Goal: Task Accomplishment & Management: Use online tool/utility

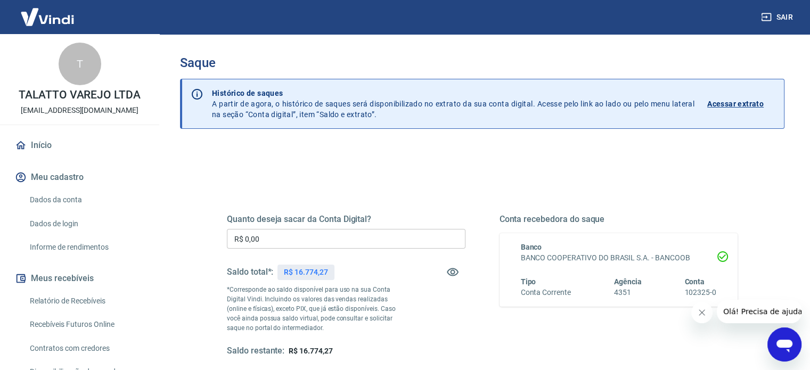
click at [316, 242] on input "R$ 0,00" at bounding box center [346, 239] width 238 height 20
drag, startPoint x: 318, startPoint y: 240, endPoint x: 186, endPoint y: 245, distance: 131.6
click at [187, 249] on div "Quanto deseja sacar da Conta Digital? R$ 0,00 ​ Saldo total*: R$ 16.774,27 *Cor…" at bounding box center [482, 336] width 604 height 381
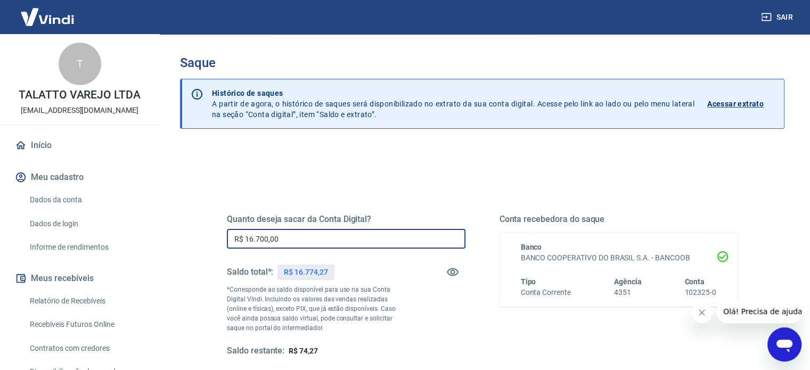
type input "R$ 16.700,00"
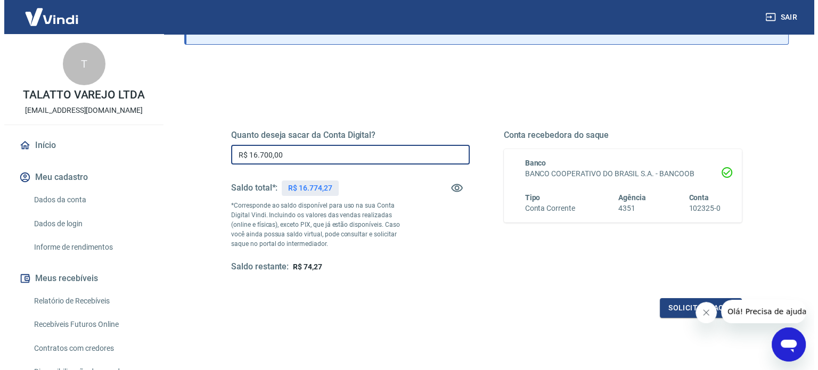
scroll to position [155, 0]
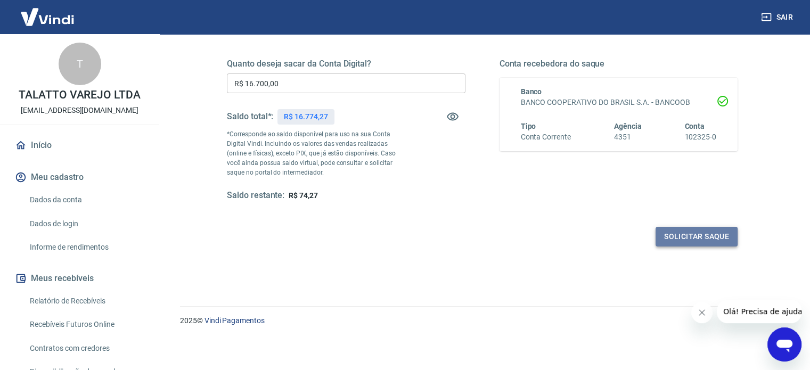
click at [684, 236] on button "Solicitar saque" at bounding box center [696, 237] width 82 height 20
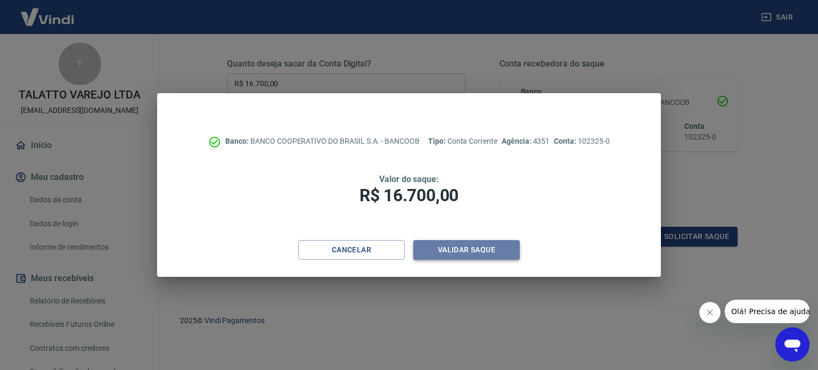
click at [464, 246] on button "Validar saque" at bounding box center [466, 250] width 106 height 20
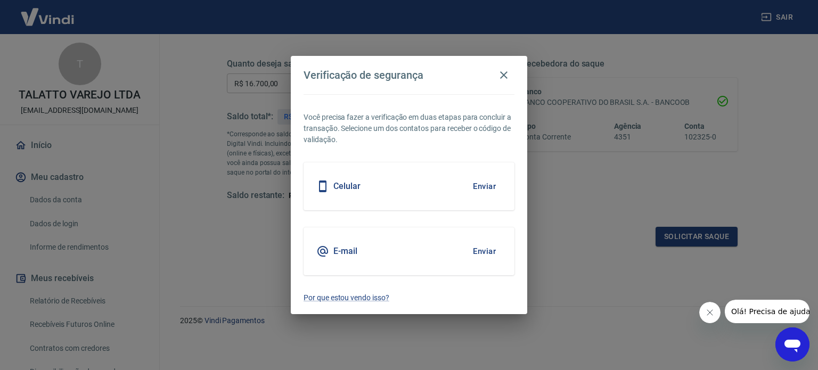
click at [478, 186] on button "Enviar" at bounding box center [484, 186] width 35 height 22
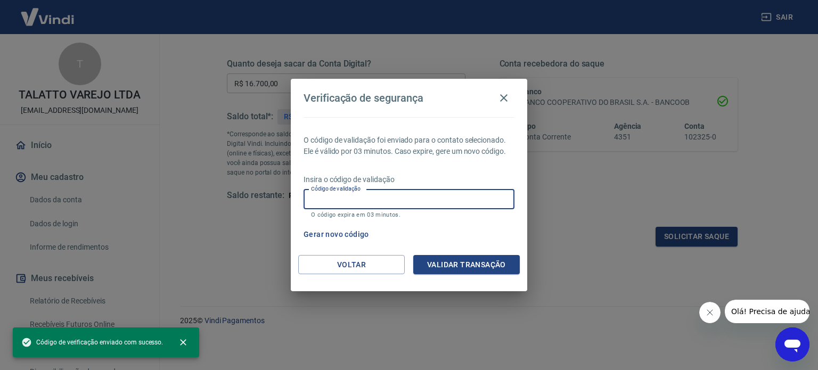
click at [432, 195] on input "Código de validação" at bounding box center [408, 199] width 211 height 20
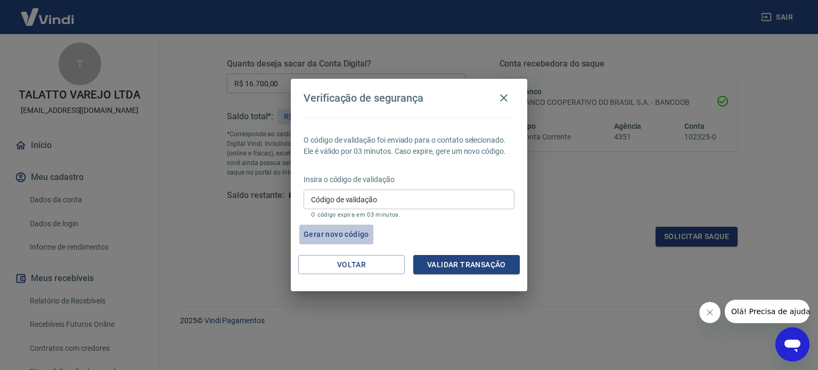
click at [325, 236] on button "Gerar novo código" at bounding box center [336, 235] width 74 height 20
